Goal: Information Seeking & Learning: Learn about a topic

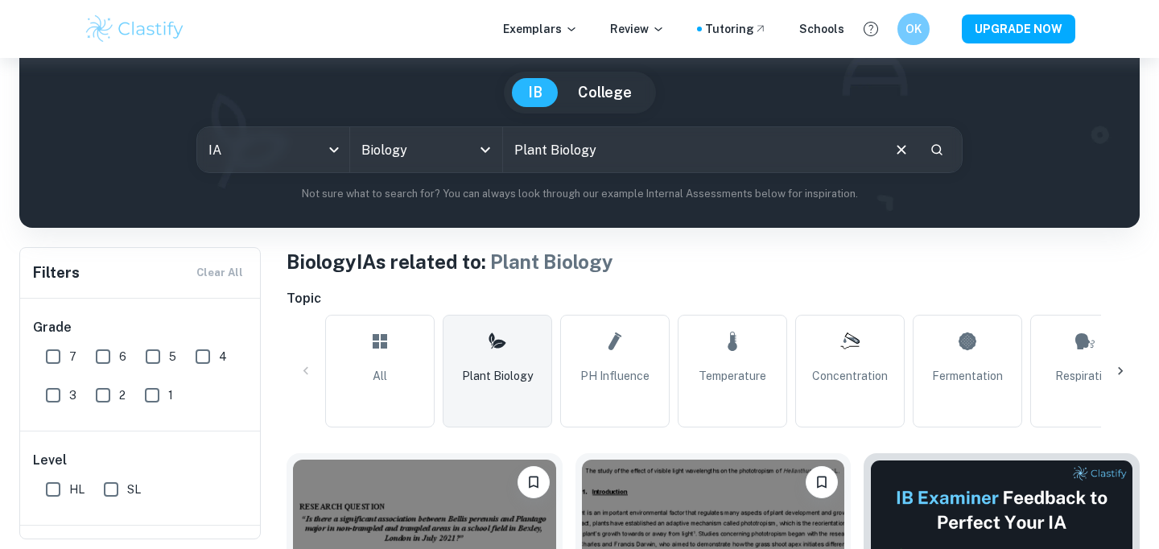
scroll to position [130, 0]
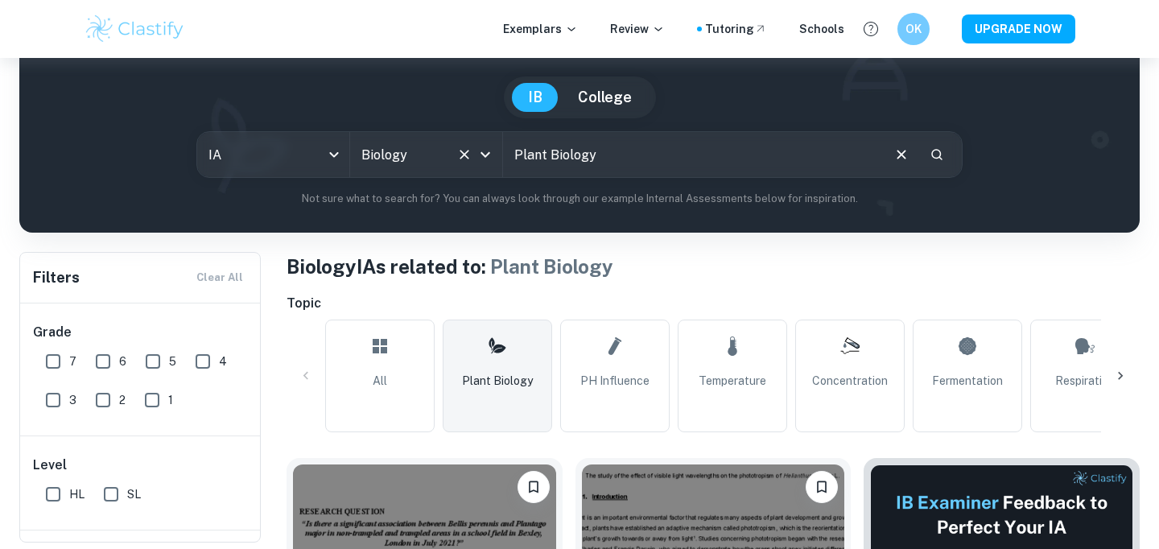
drag, startPoint x: 610, startPoint y: 159, endPoint x: 470, endPoint y: 159, distance: 140.0
click at [470, 159] on div "IA ia All Subjects Biology All Subjects Plant Biology ​" at bounding box center [579, 154] width 766 height 47
drag, startPoint x: 611, startPoint y: 161, endPoint x: 514, endPoint y: 156, distance: 96.7
click at [514, 155] on input "Plant Biology" at bounding box center [691, 154] width 377 height 45
type input "x"
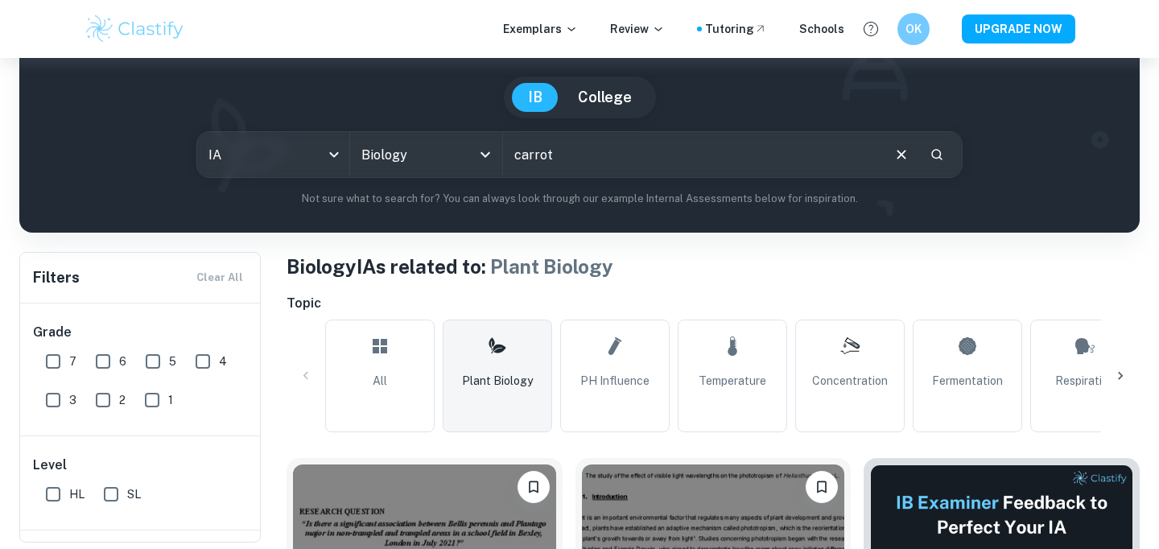
type input "carrot"
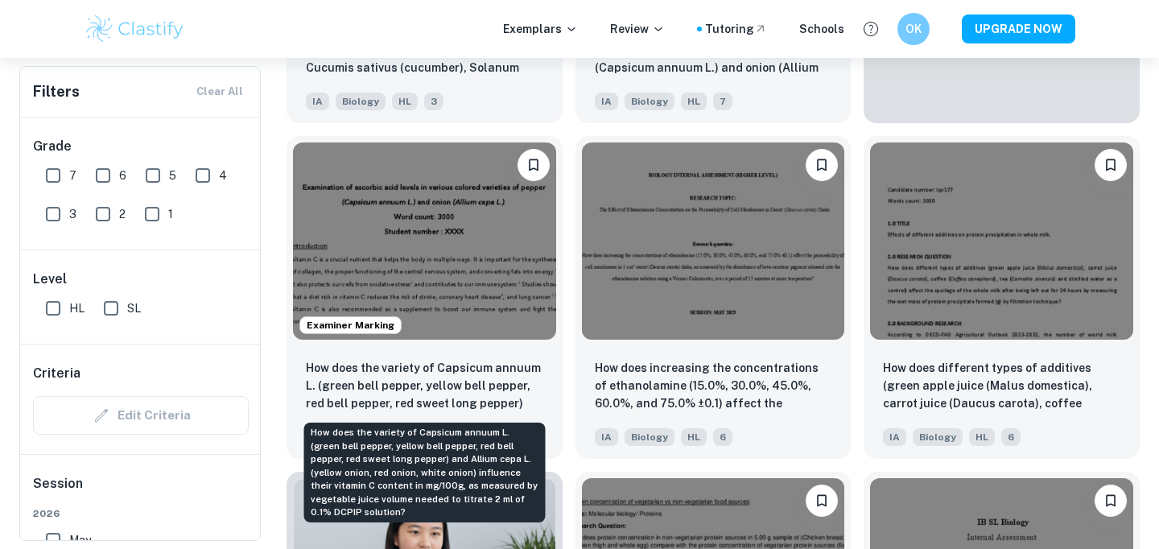
scroll to position [788, 0]
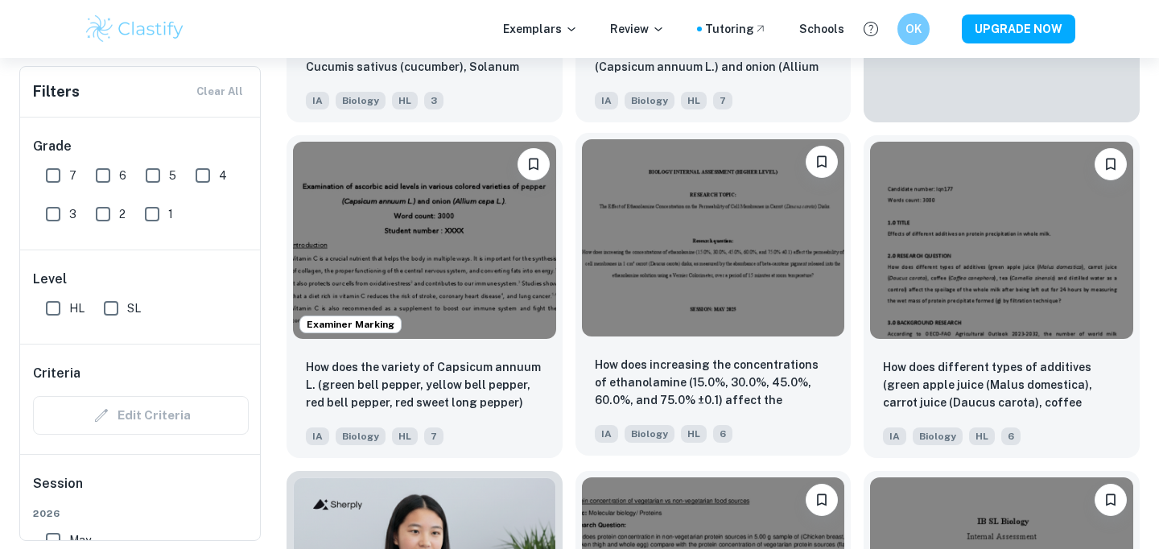
click at [709, 304] on img at bounding box center [713, 237] width 263 height 197
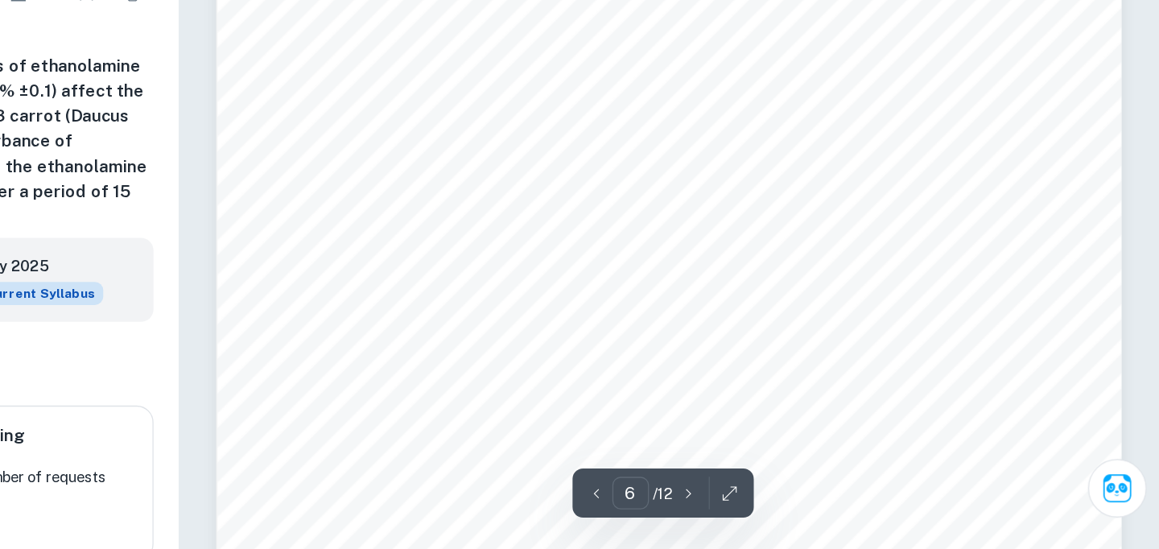
scroll to position [6081, 0]
type input "12"
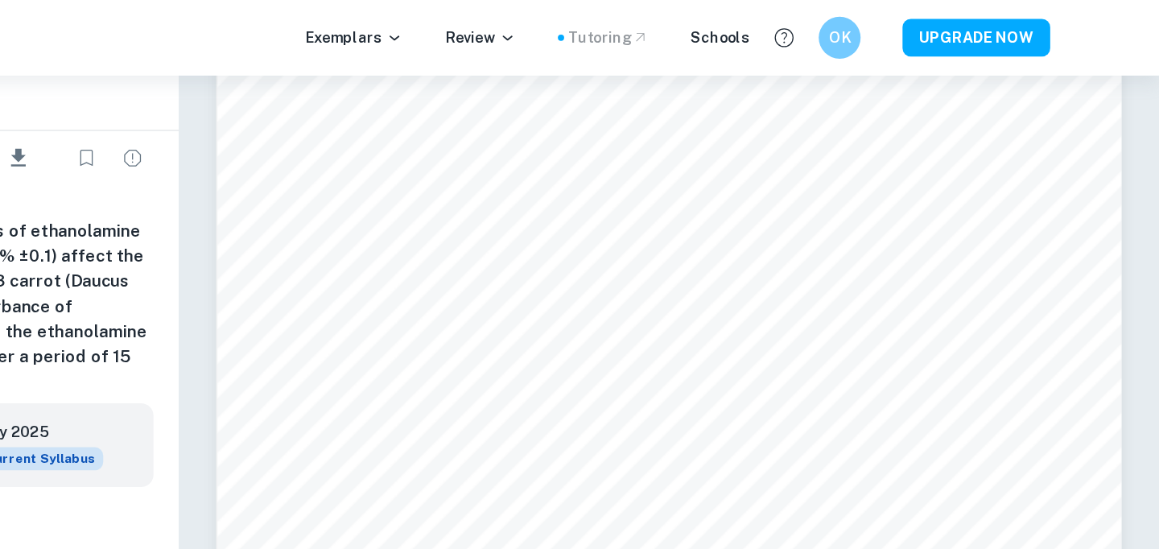
scroll to position [12385, 0]
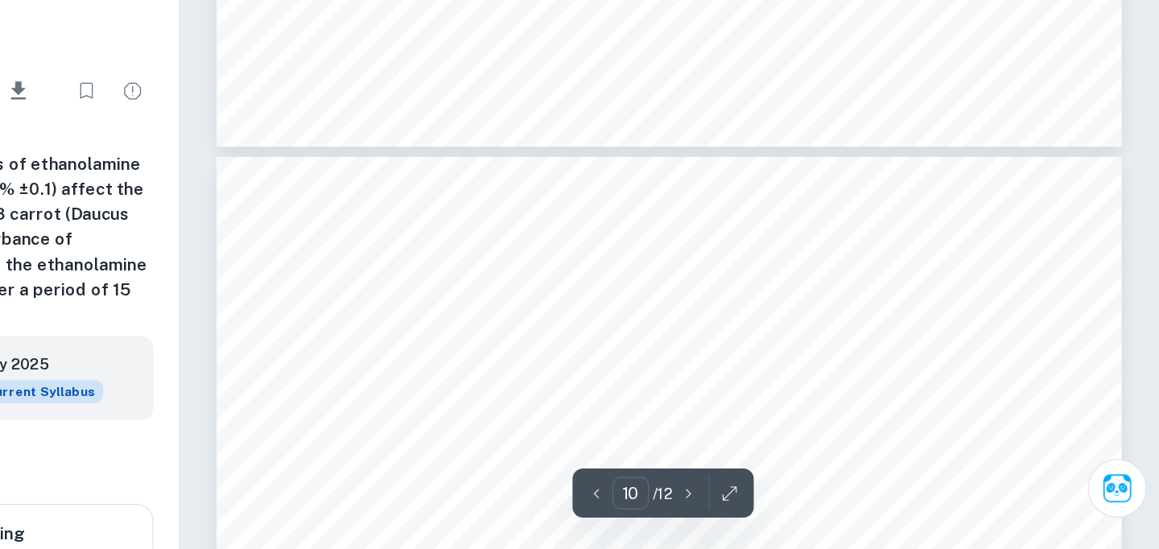
scroll to position [9721, 0]
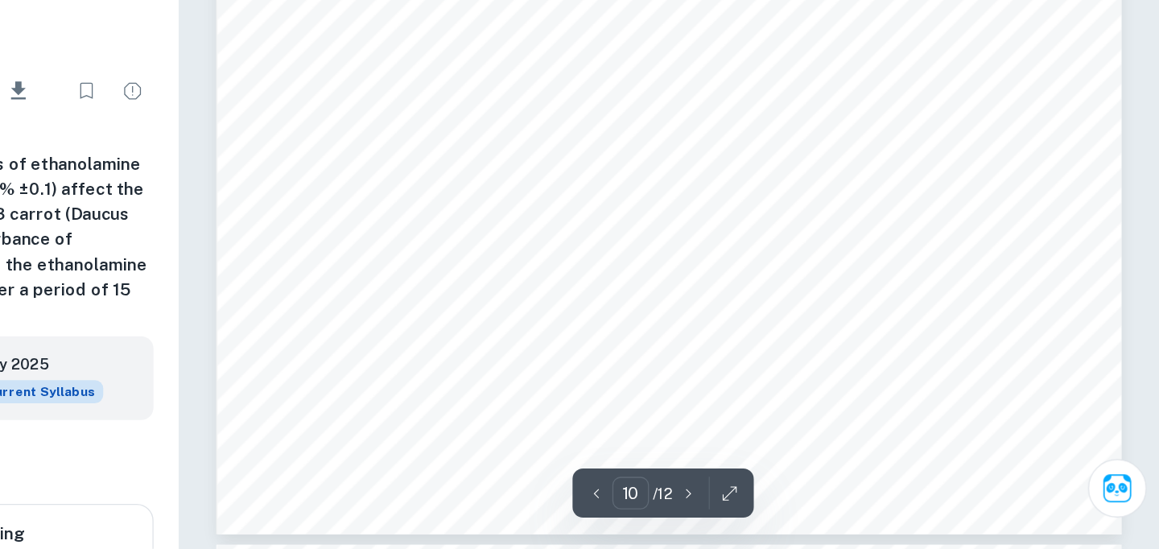
type input "11"
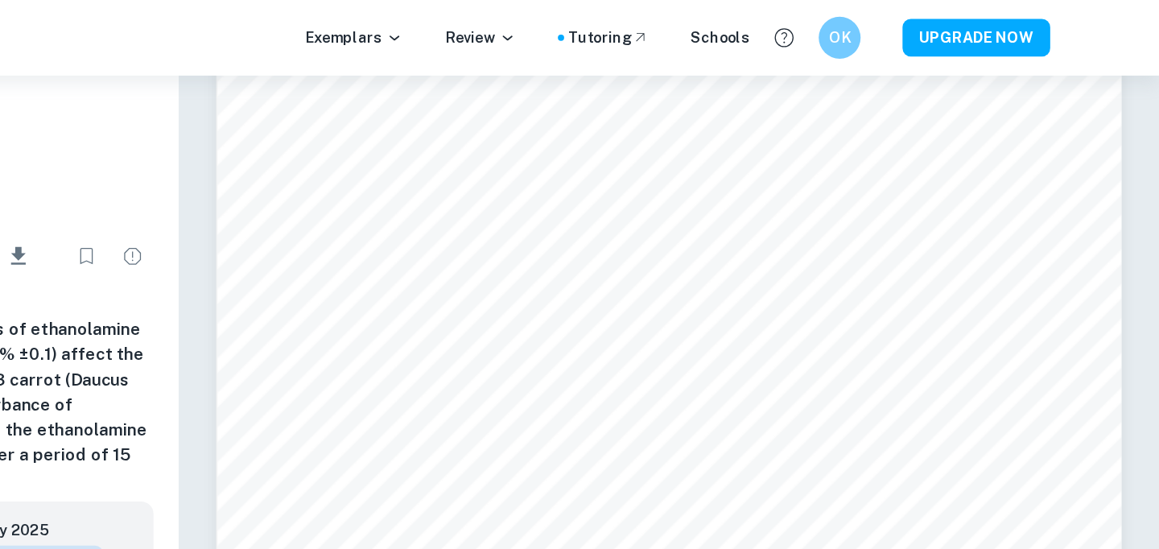
scroll to position [11028, 0]
